Goal: Use online tool/utility: Utilize a website feature to perform a specific function

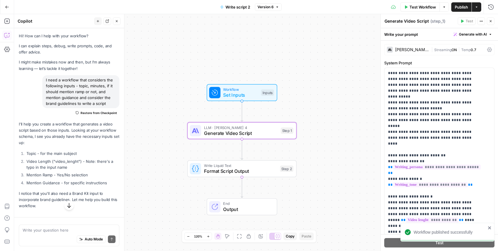
scroll to position [2532, 0]
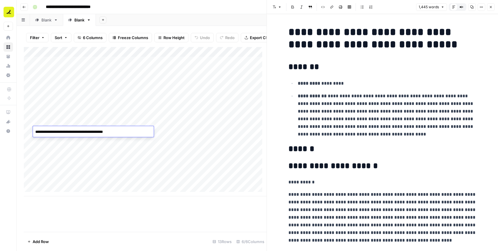
scroll to position [1277, 0]
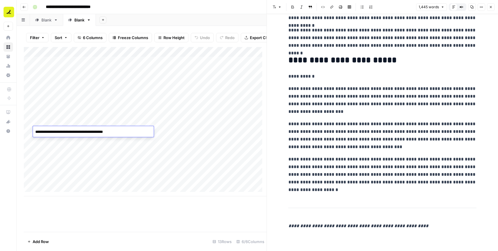
click at [491, 6] on icon "button" at bounding box center [491, 7] width 4 height 4
